Goal: Task Accomplishment & Management: Manage account settings

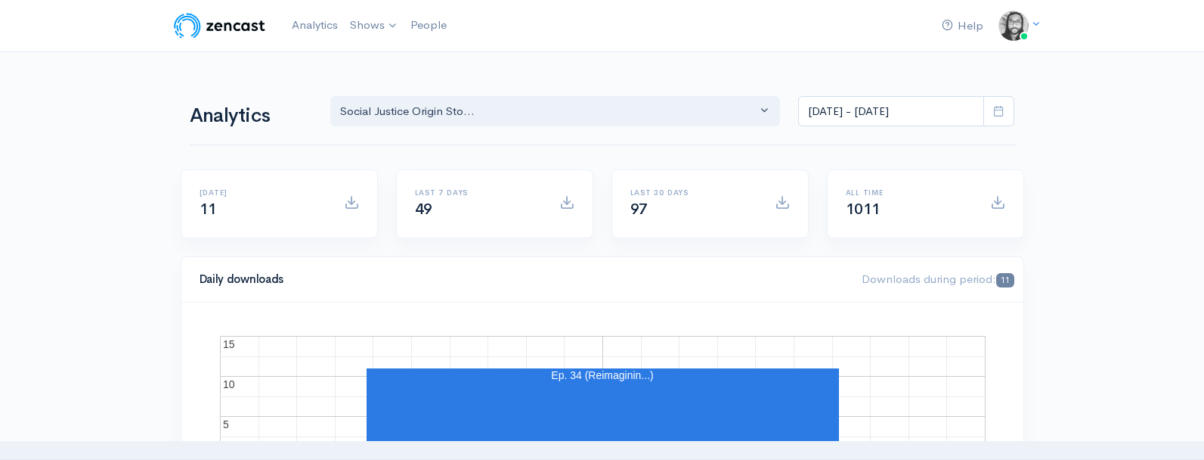
select select "14701"
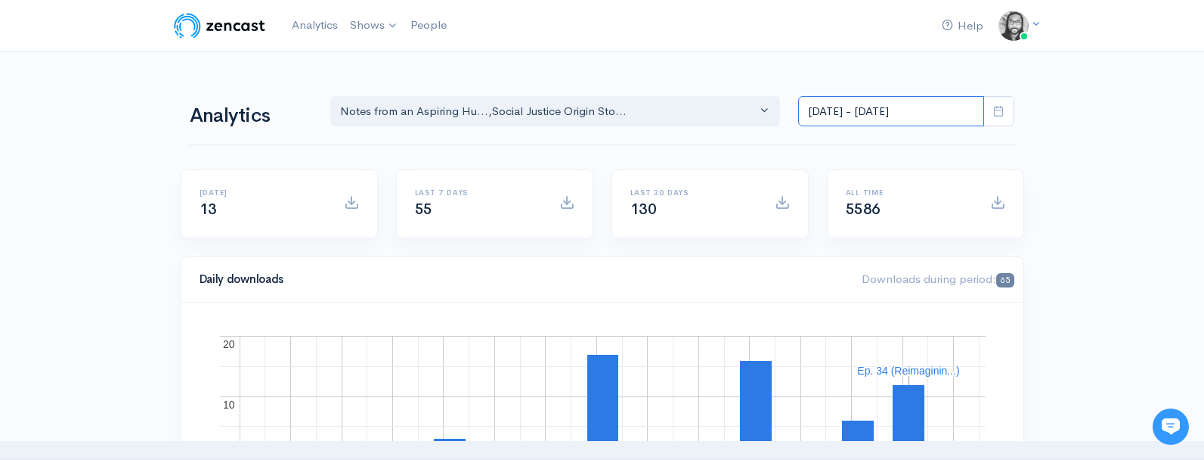
click at [916, 107] on input "Aug 21, 2025 - Sep 3, 2025" at bounding box center [891, 111] width 186 height 31
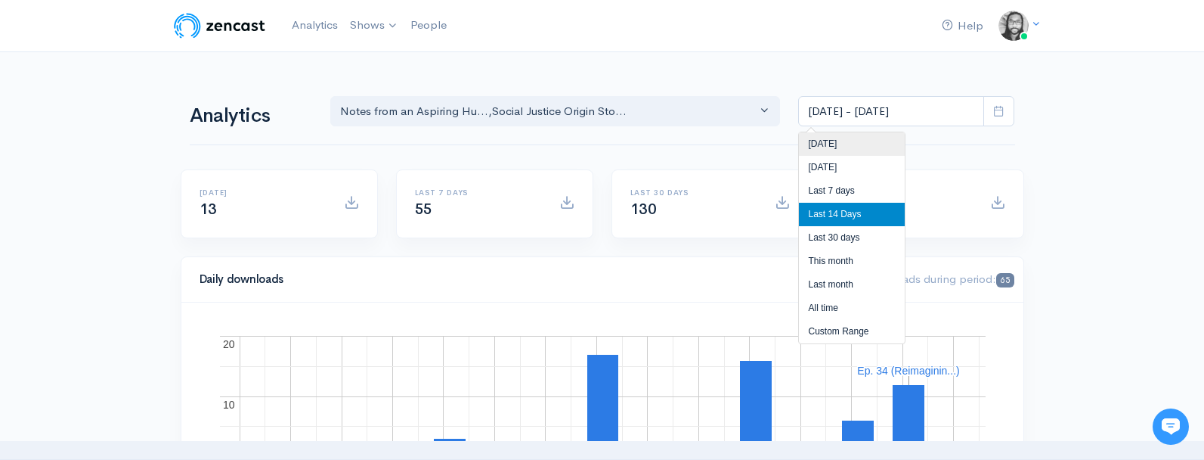
click at [890, 132] on li "Today" at bounding box center [852, 143] width 106 height 23
type input "Sep 3, 2025 - Sep 3, 2025"
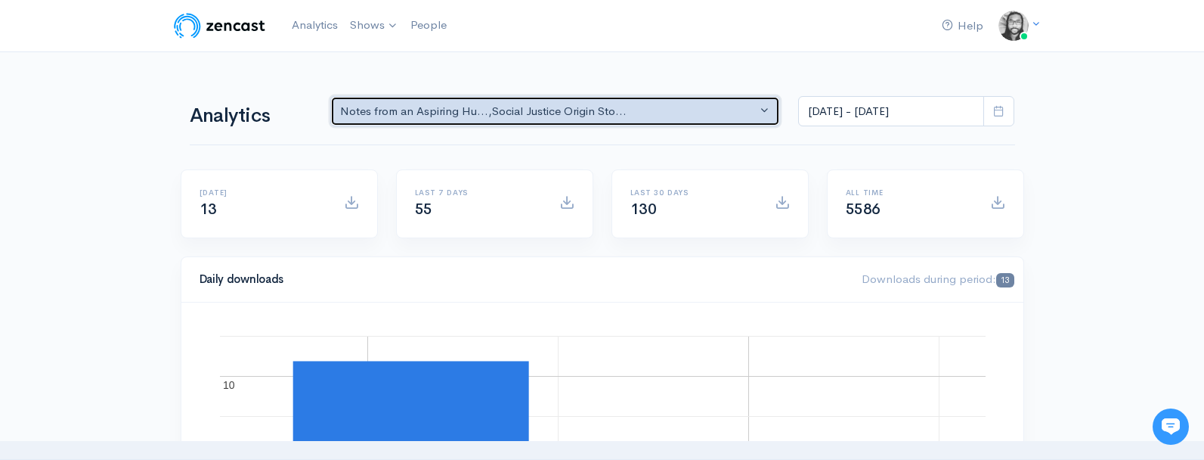
click at [503, 119] on div "Notes from an Aspiring Hu... , Social Justice Origin Sto..." at bounding box center [548, 111] width 417 height 17
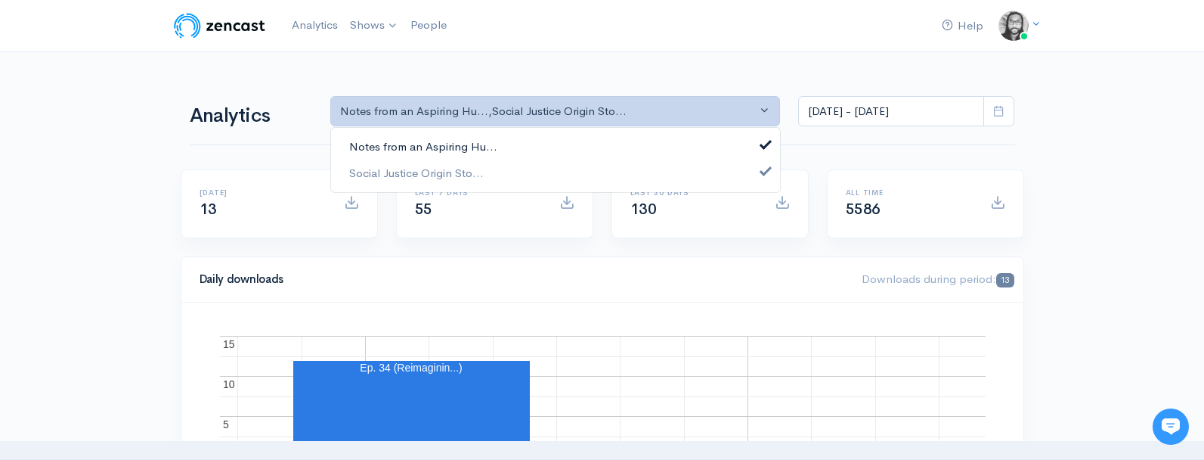
click at [501, 134] on link "Notes from an Aspiring Hu..." at bounding box center [555, 147] width 449 height 26
select select "14701"
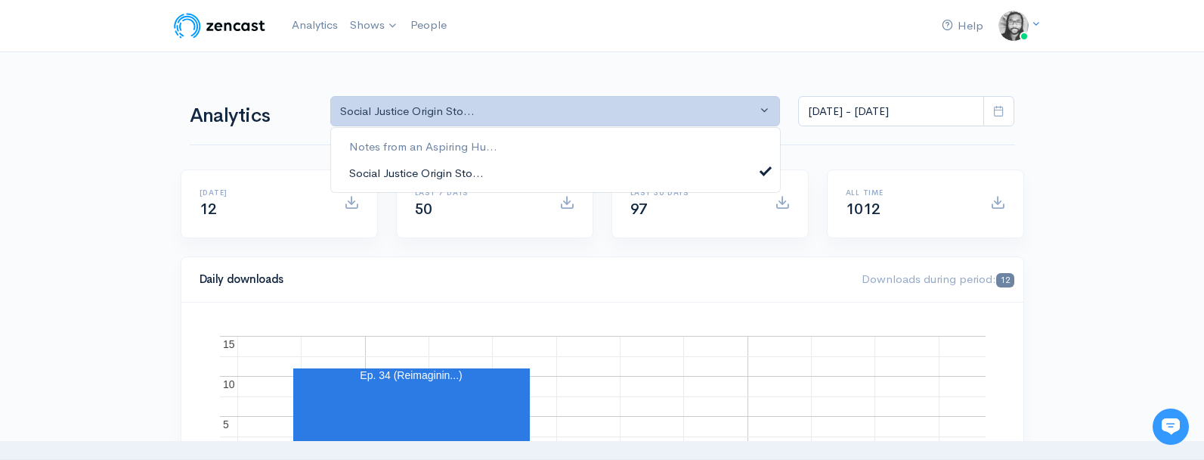
click at [503, 159] on link "Social Justice Origin Sto..." at bounding box center [555, 172] width 449 height 26
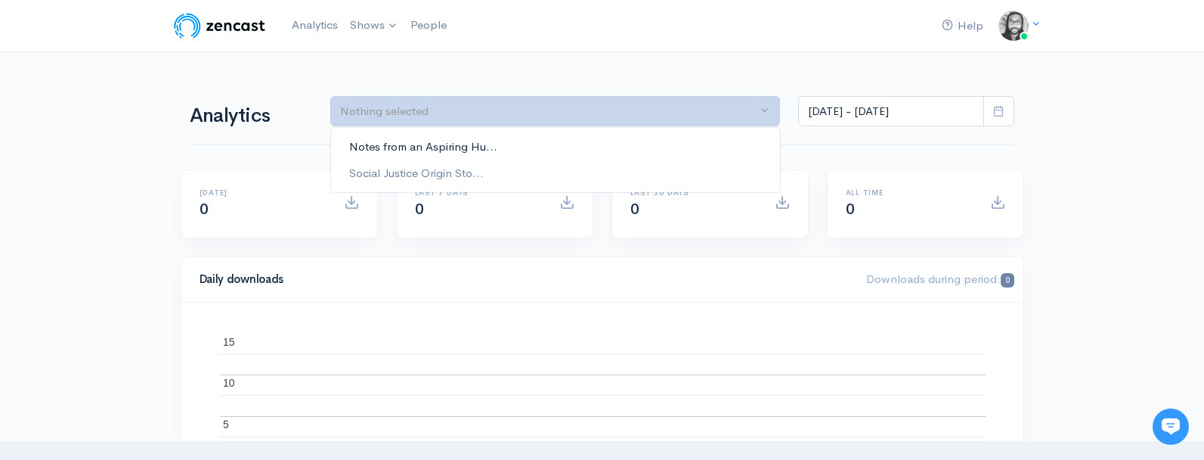
click at [504, 147] on link "Notes from an Aspiring Hu..." at bounding box center [555, 147] width 449 height 26
select select "5809"
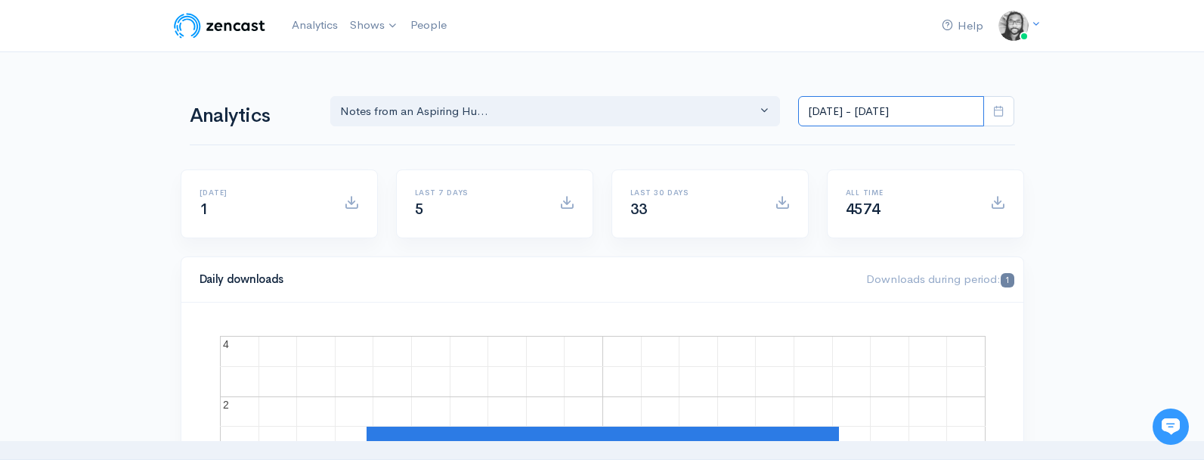
click at [853, 119] on input "Sep 3, 2025 - Sep 3, 2025" at bounding box center [891, 111] width 186 height 31
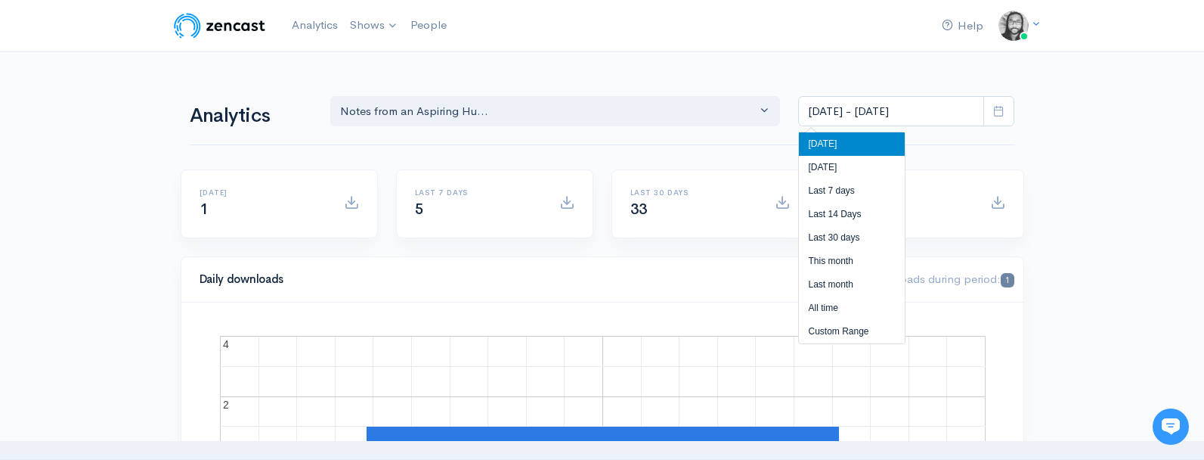
click at [856, 144] on li "Today" at bounding box center [852, 143] width 106 height 23
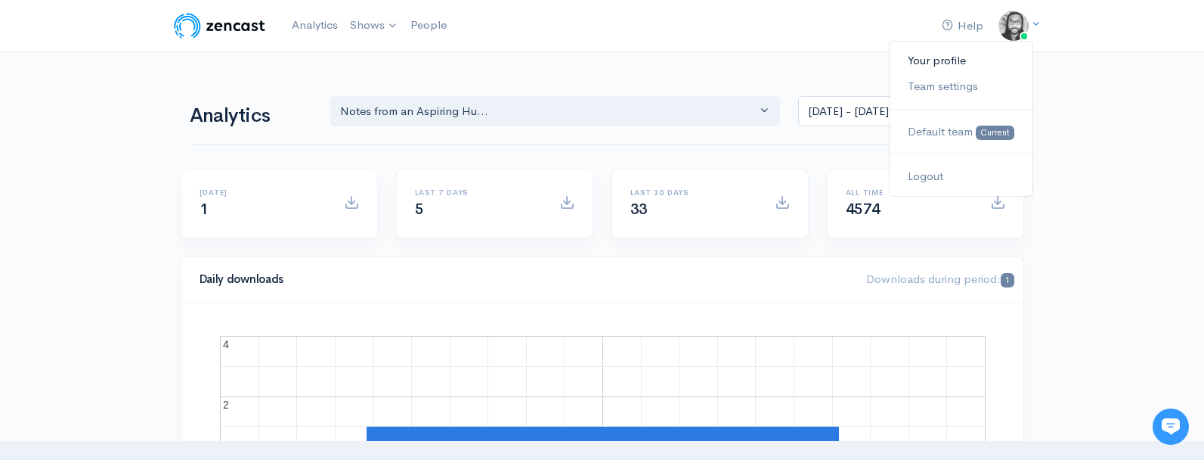
click at [973, 67] on link "Your profile" at bounding box center [961, 61] width 142 height 26
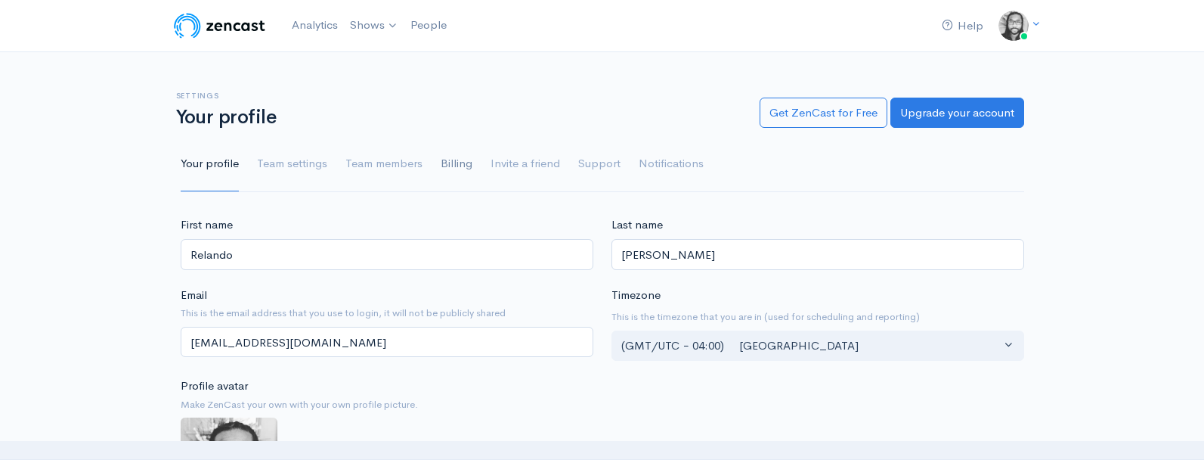
click at [444, 161] on link "Billing" at bounding box center [457, 164] width 32 height 54
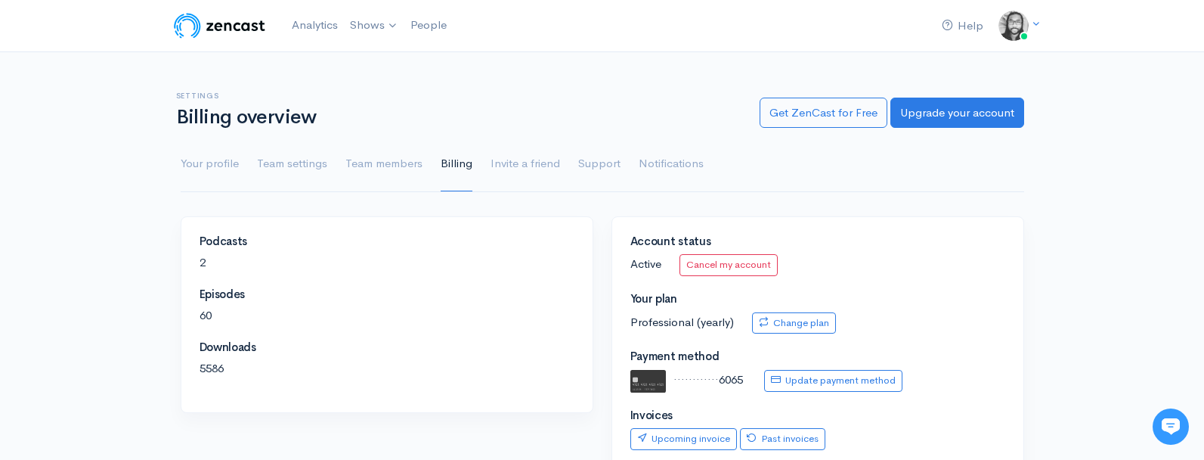
click at [226, 36] on img at bounding box center [220, 26] width 96 height 30
